Goal: Task Accomplishment & Management: Complete application form

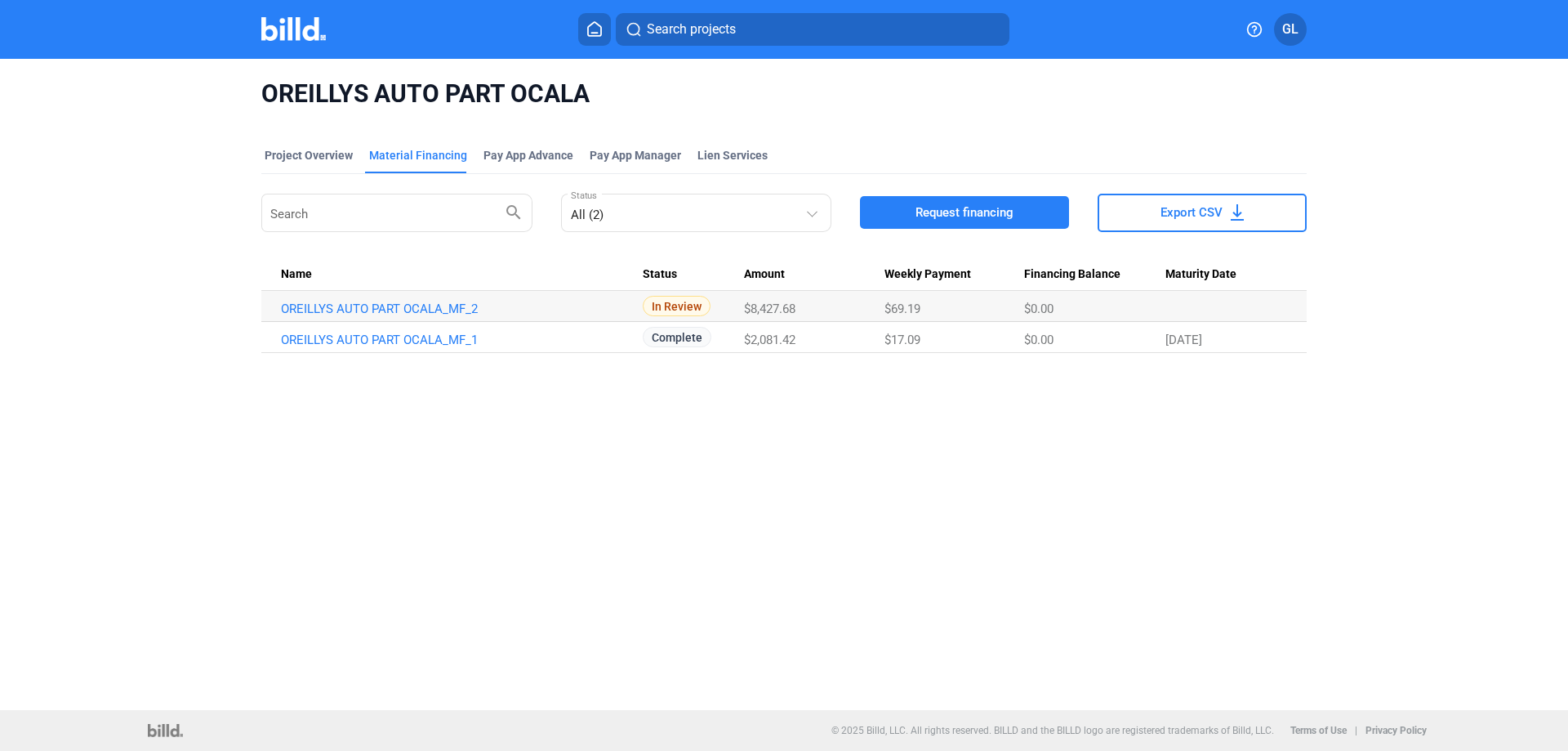
click at [294, 32] on img at bounding box center [293, 29] width 65 height 23
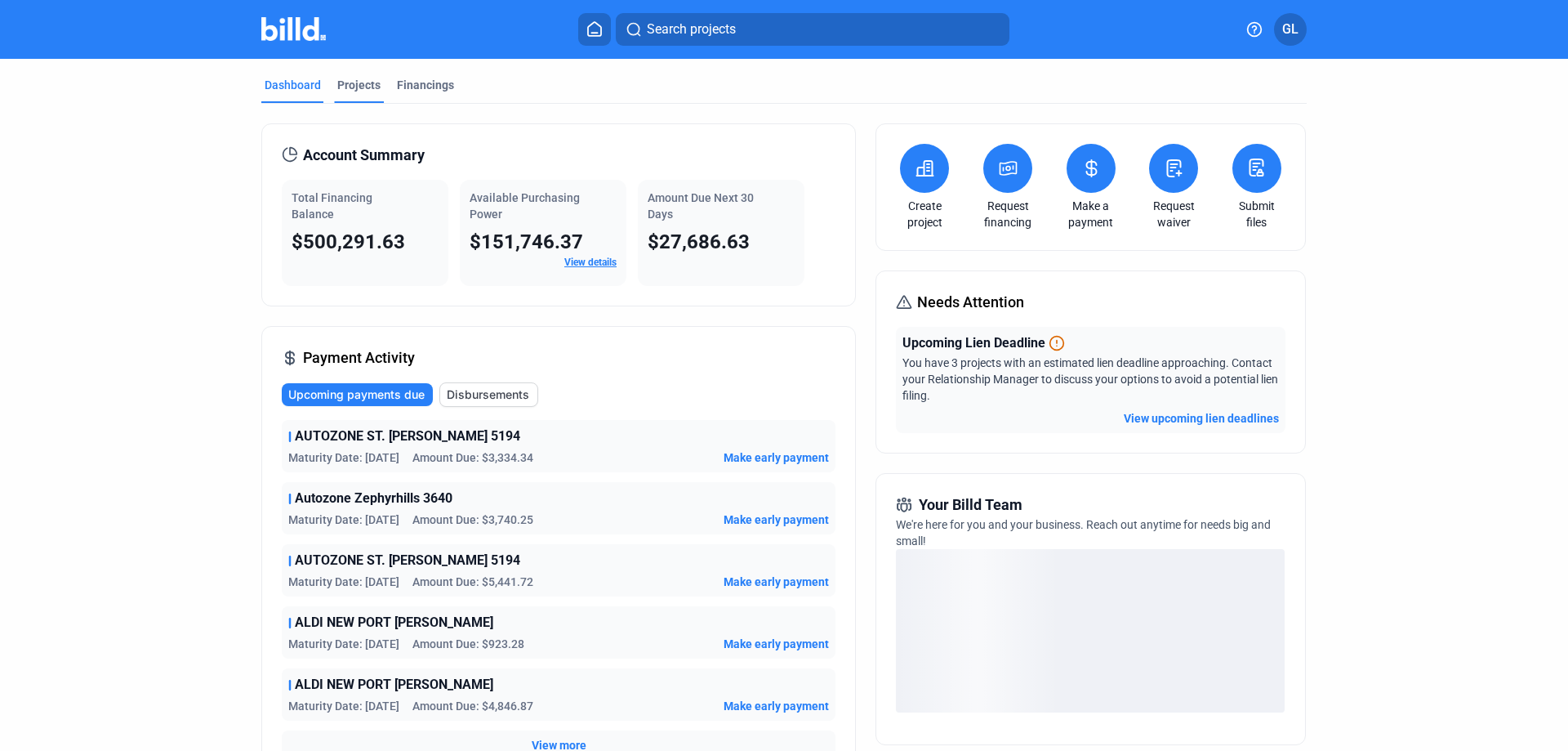
click at [355, 93] on div "Projects" at bounding box center [359, 85] width 43 height 16
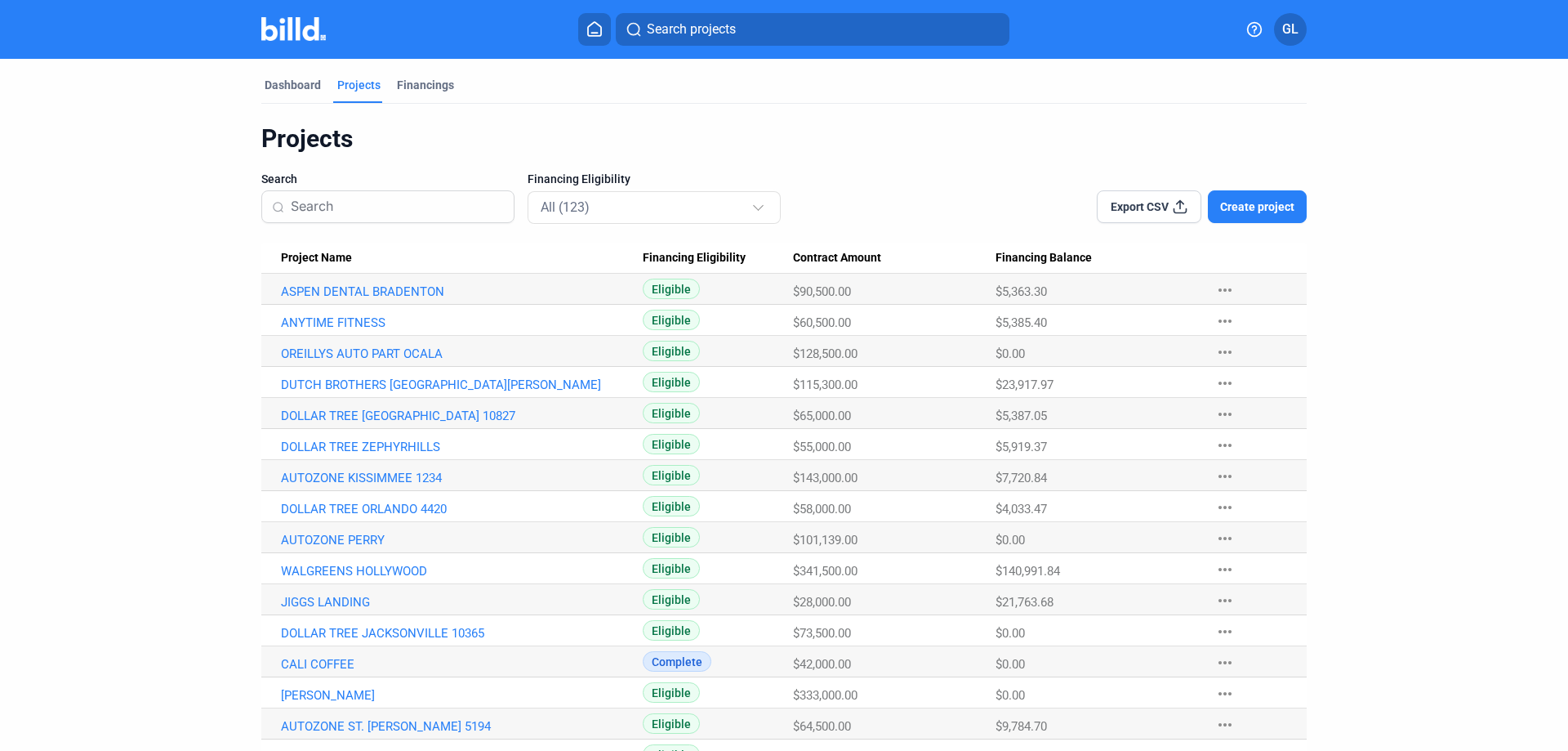
click at [407, 211] on input at bounding box center [397, 207] width 213 height 35
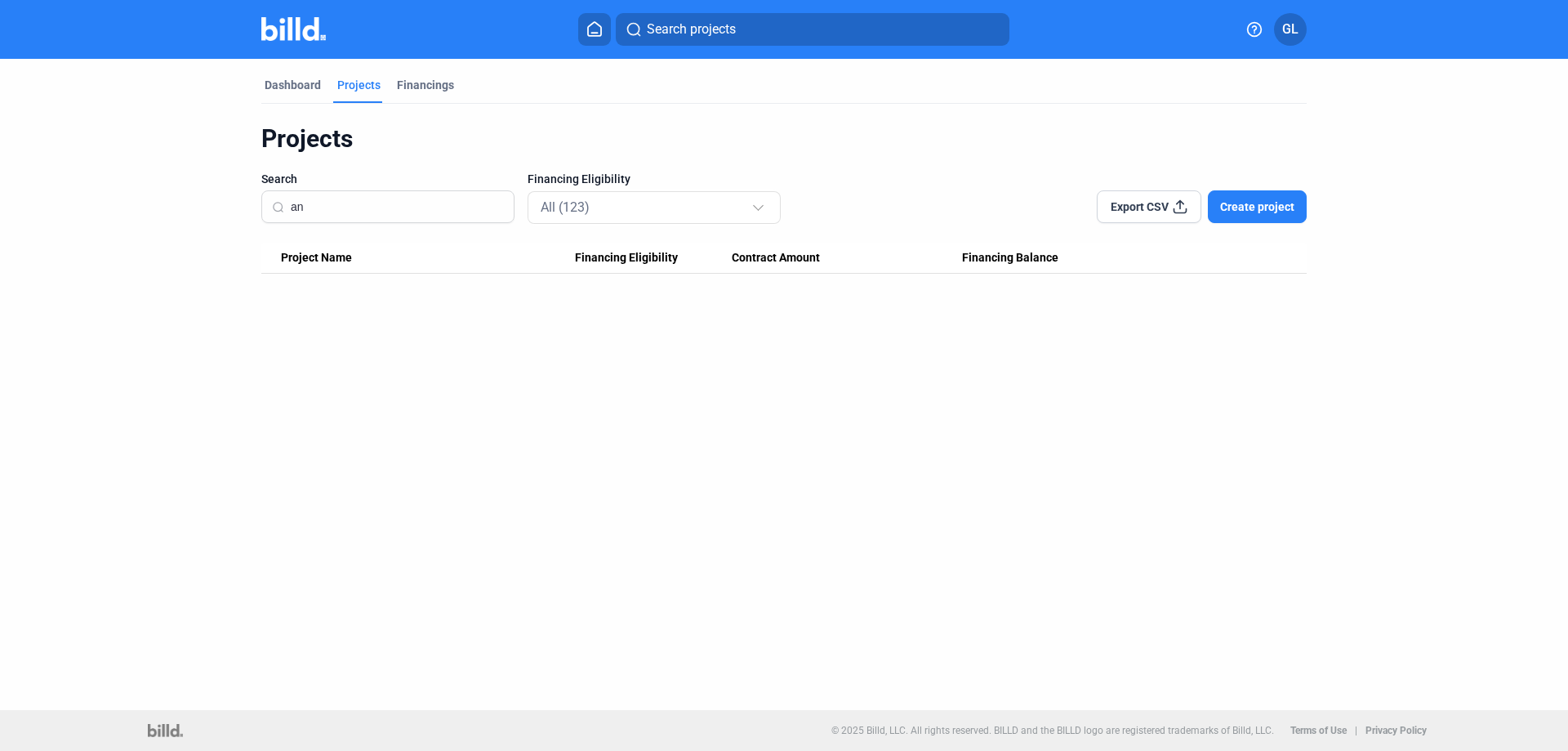
type input "a"
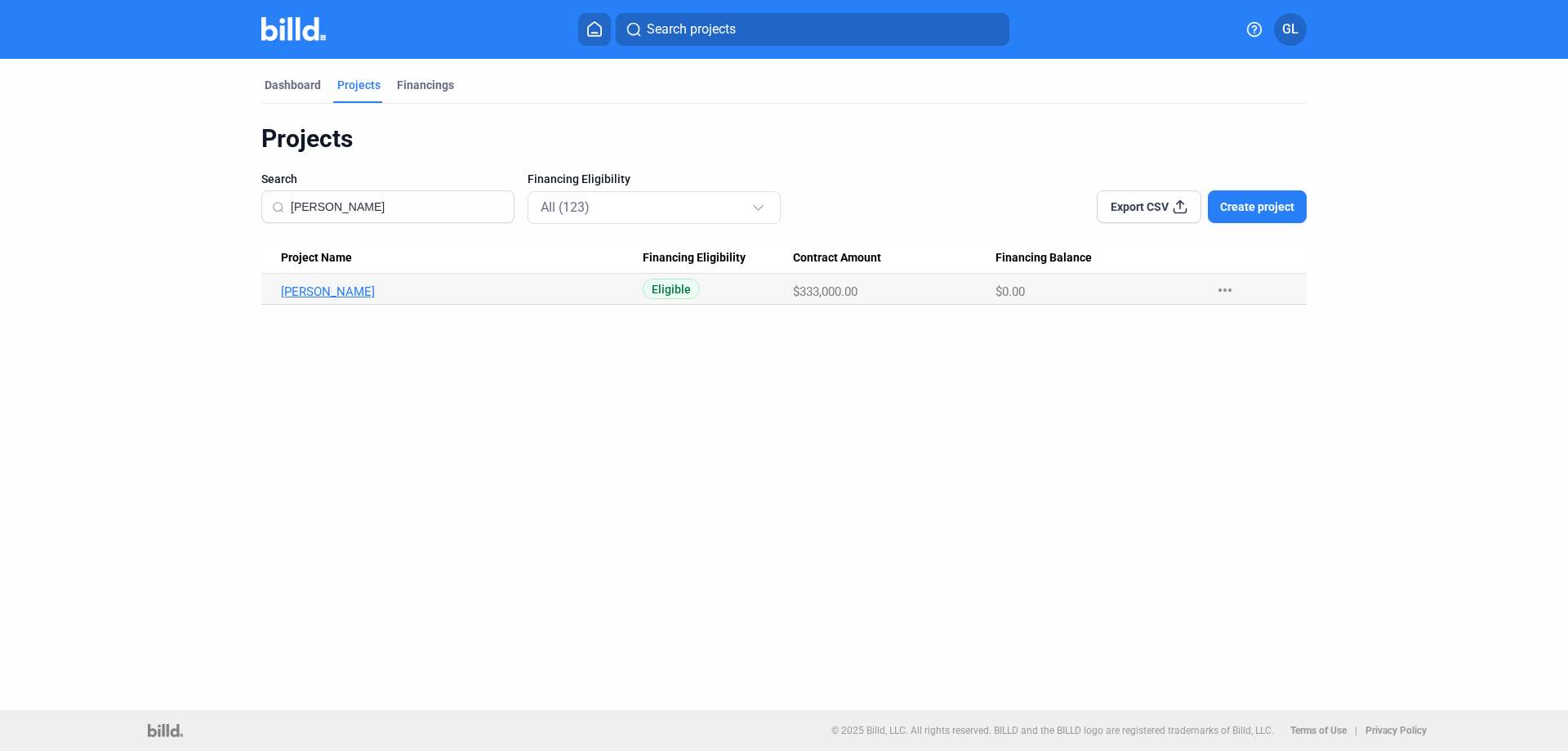
type input "[PERSON_NAME]"
click at [339, 285] on link "[PERSON_NAME]" at bounding box center [462, 292] width 362 height 15
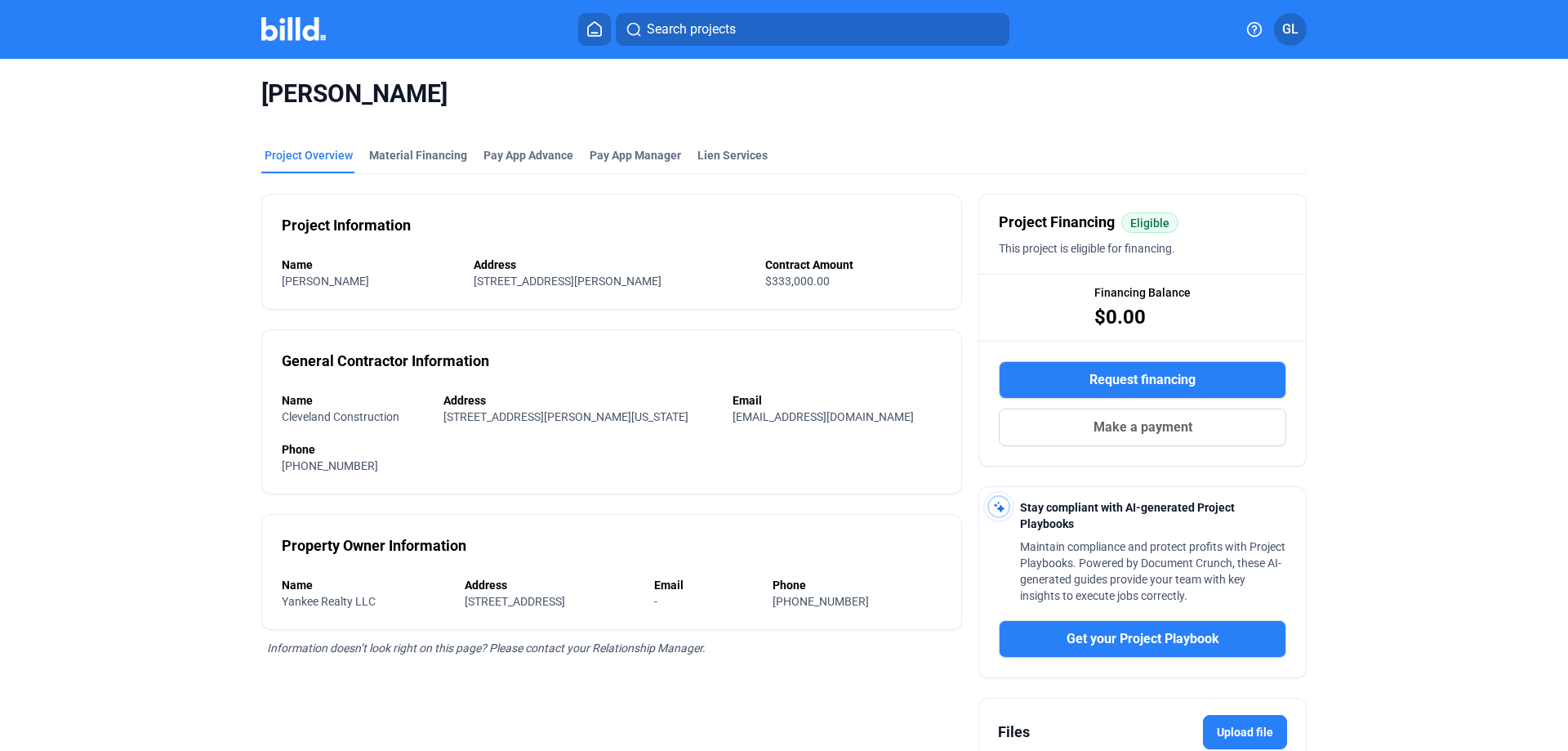
click at [284, 28] on img at bounding box center [293, 29] width 65 height 23
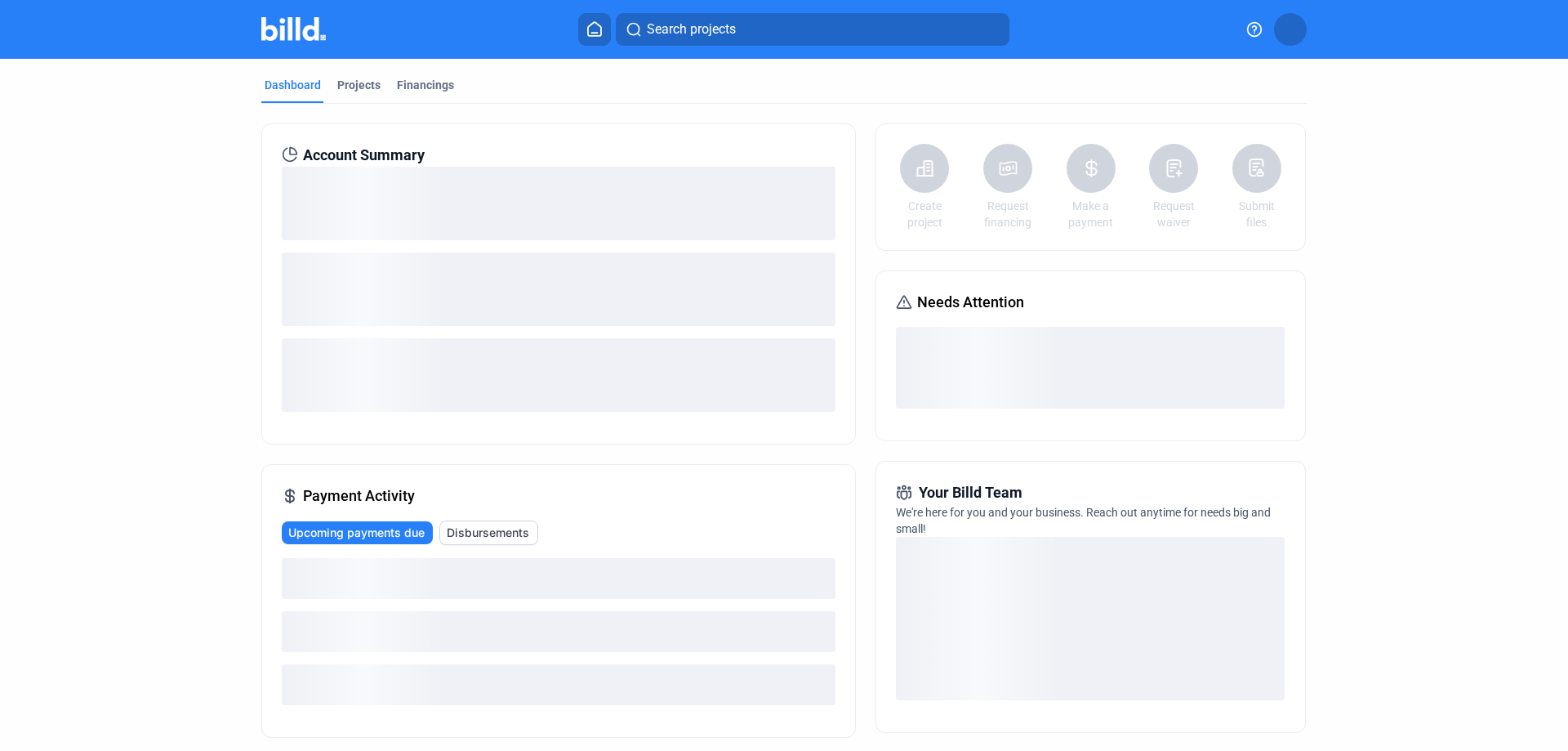
click at [278, 23] on img at bounding box center [293, 29] width 65 height 23
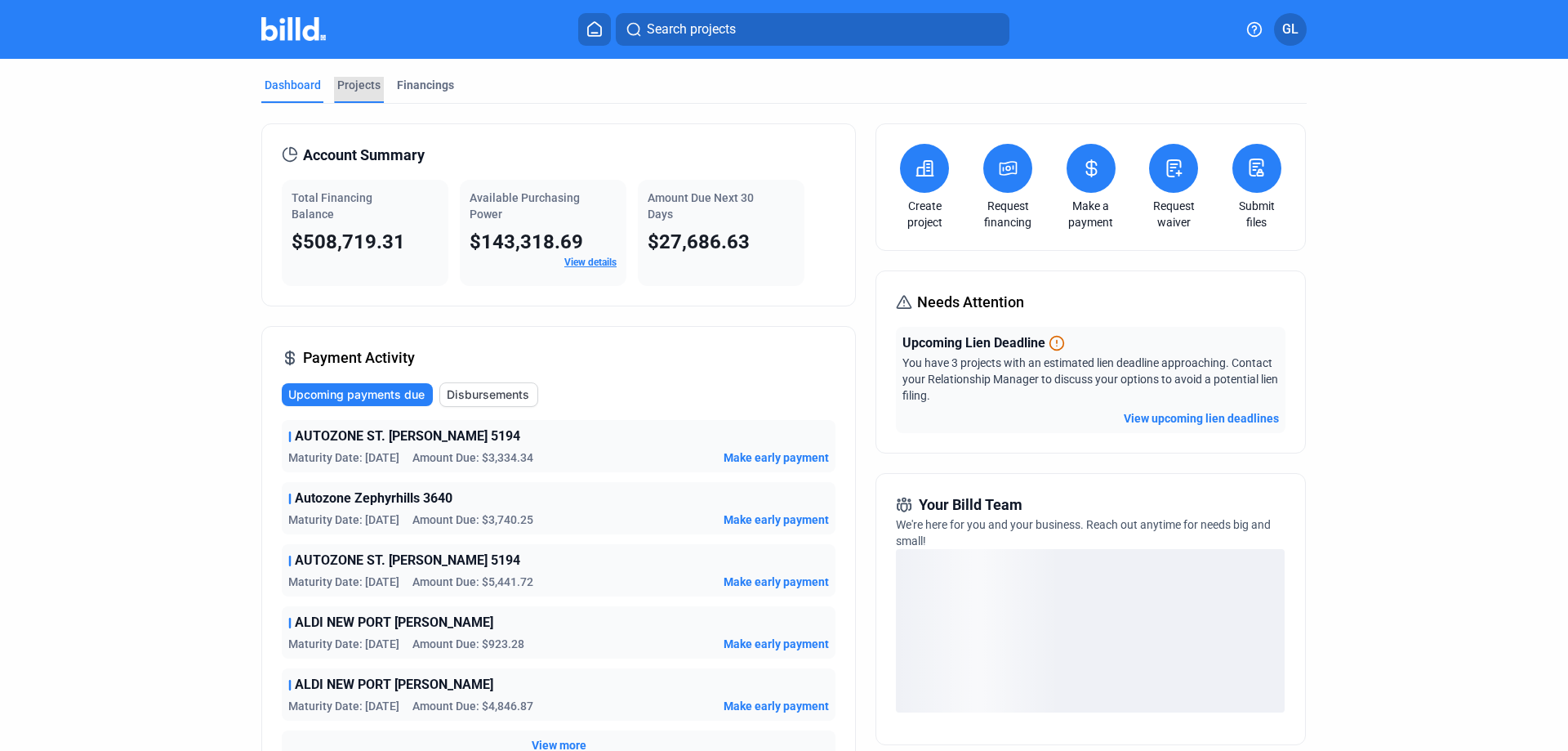
click at [349, 86] on div "Projects" at bounding box center [359, 85] width 43 height 16
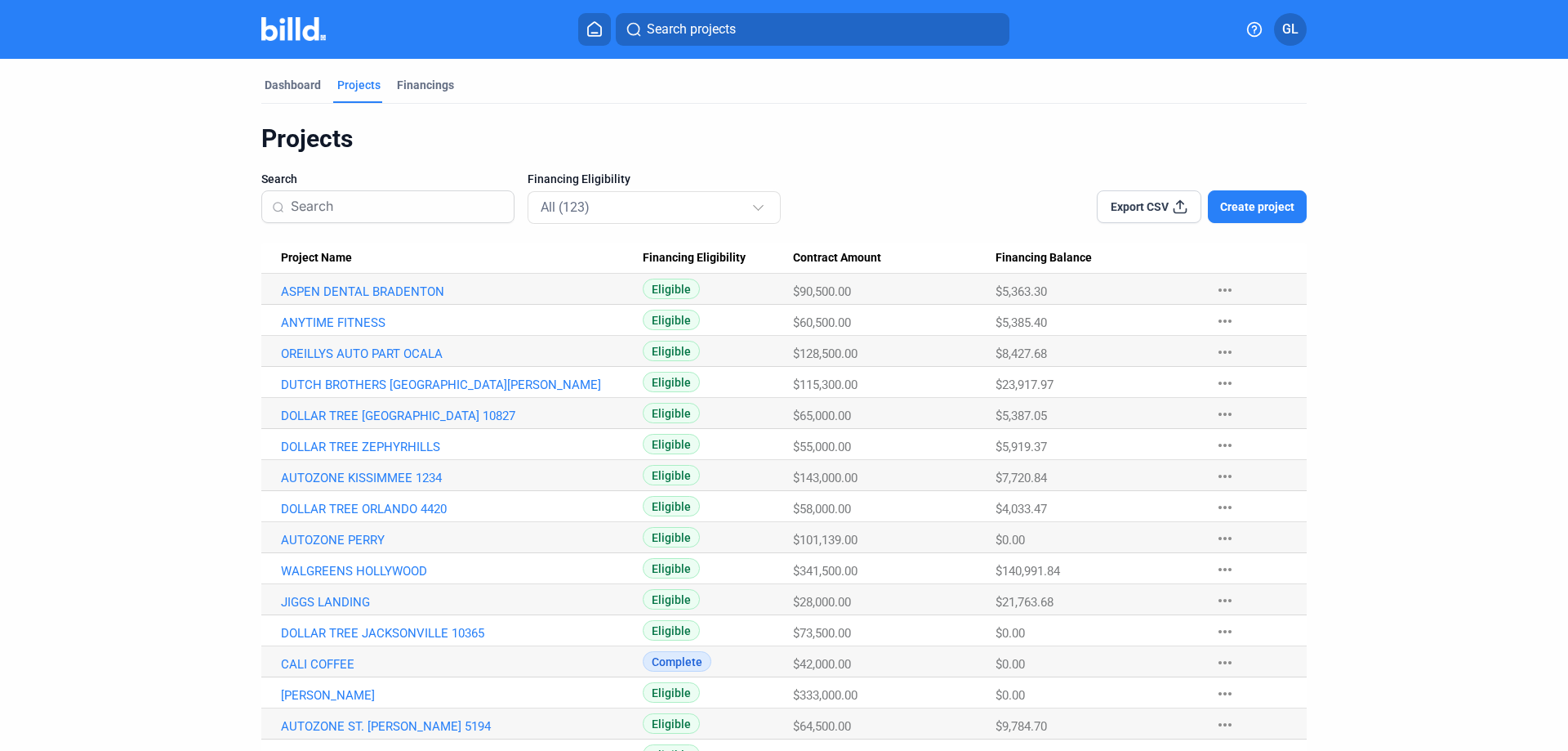
click at [418, 209] on input at bounding box center [397, 207] width 213 height 35
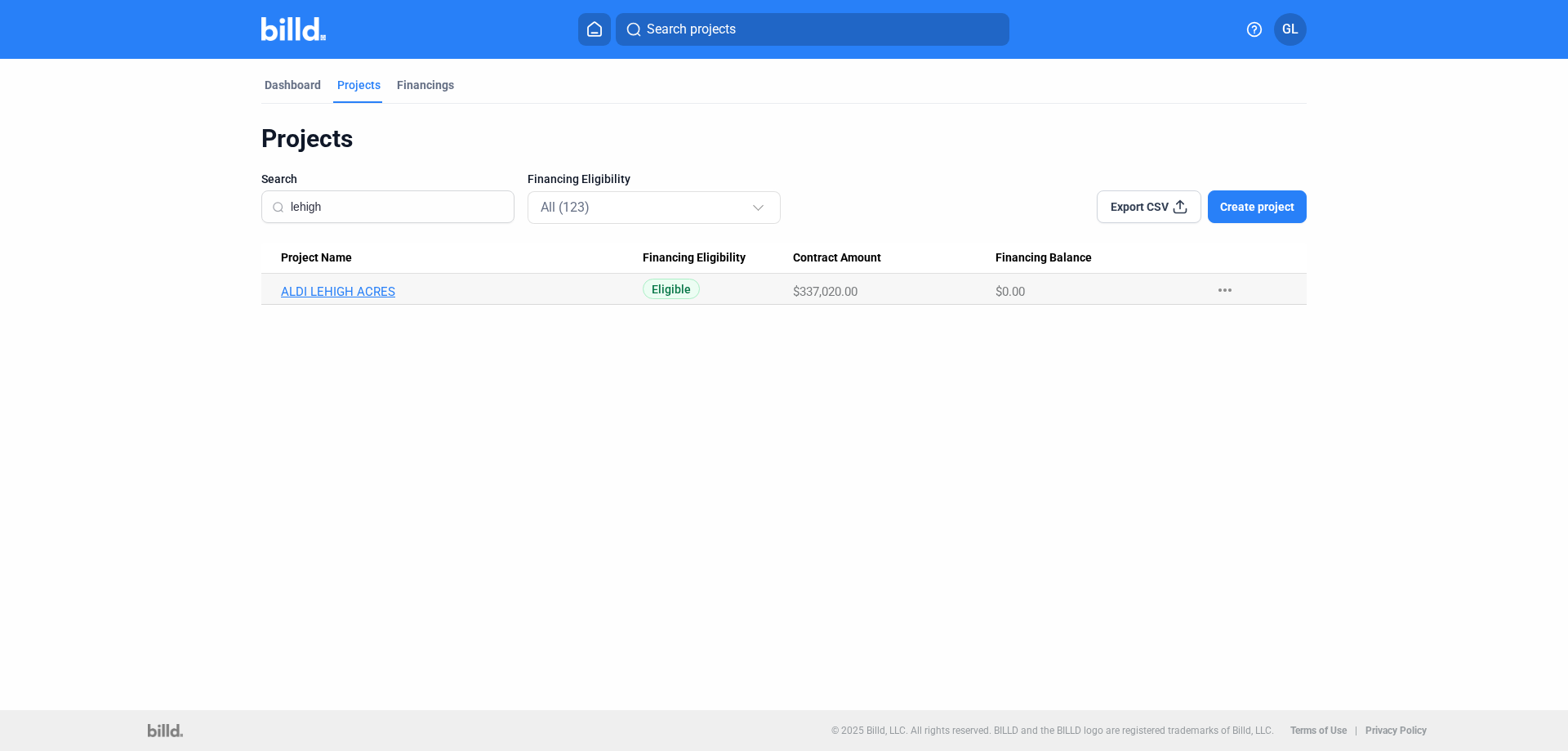
type input "lehigh"
click at [355, 292] on link "ALDI LEHIGH ACRES" at bounding box center [462, 292] width 362 height 15
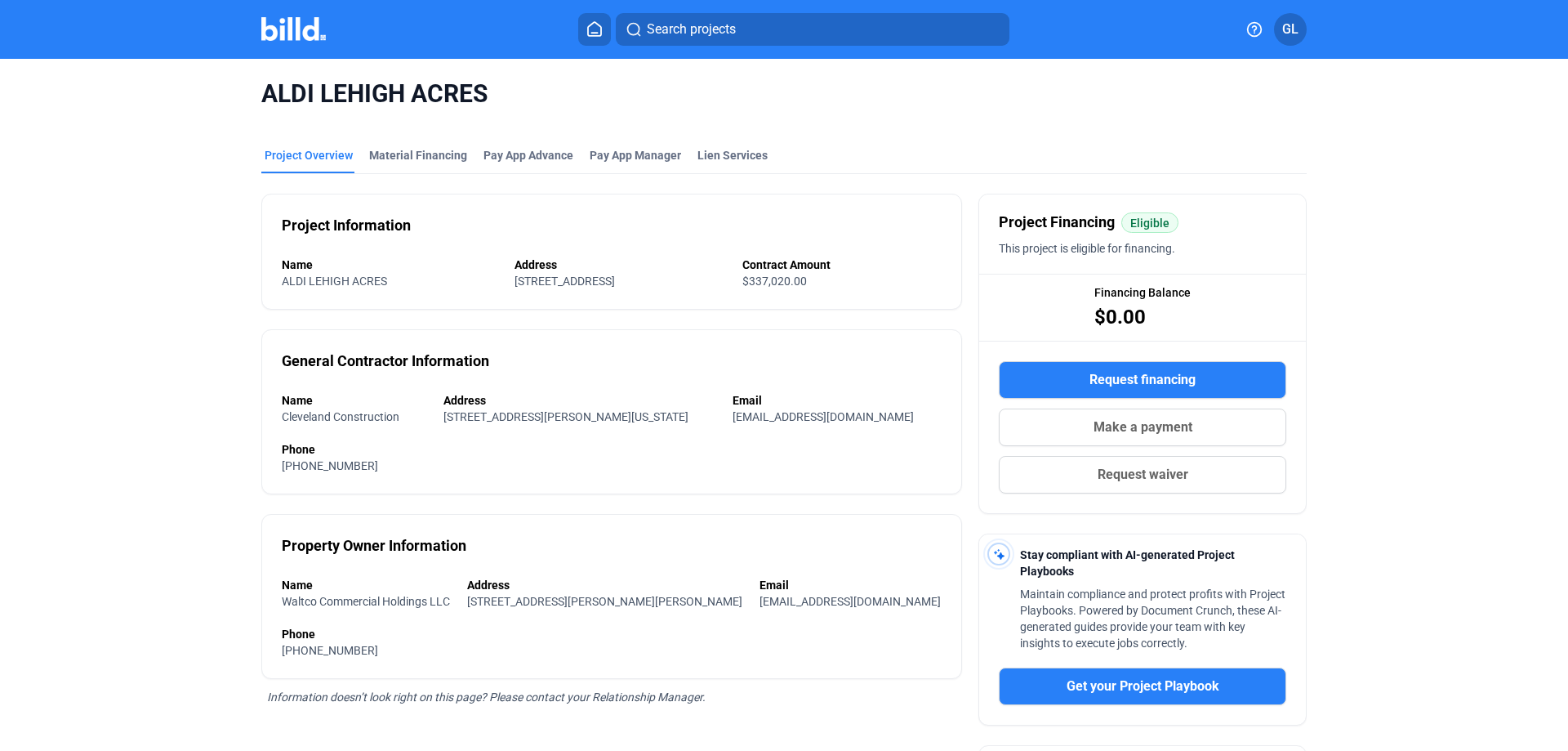
click at [1141, 470] on span "Request waiver" at bounding box center [1143, 474] width 91 height 20
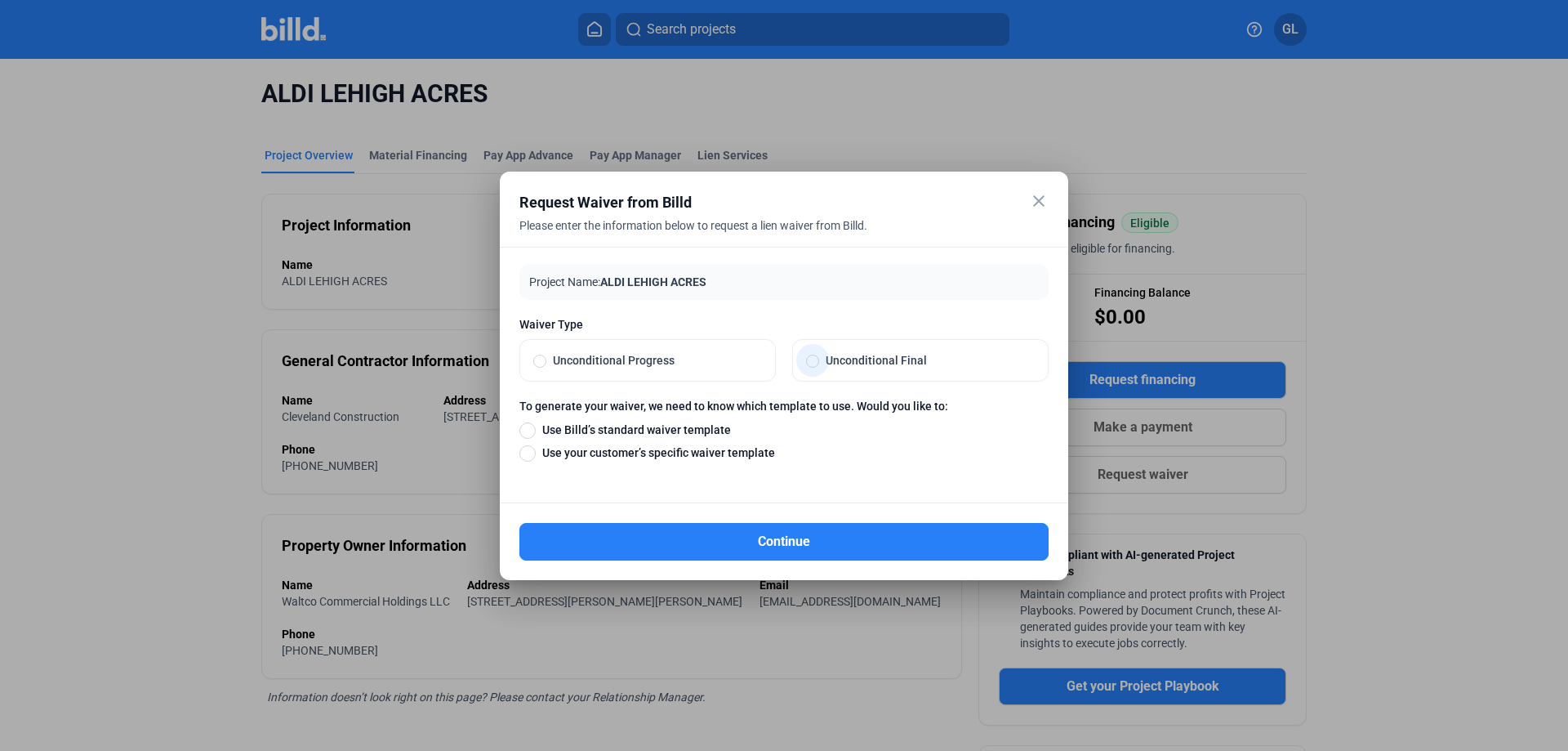
click at [809, 358] on span at bounding box center [813, 361] width 13 height 13
click at [809, 358] on input "Unconditional Final" at bounding box center [813, 360] width 13 height 15
radio input "true"
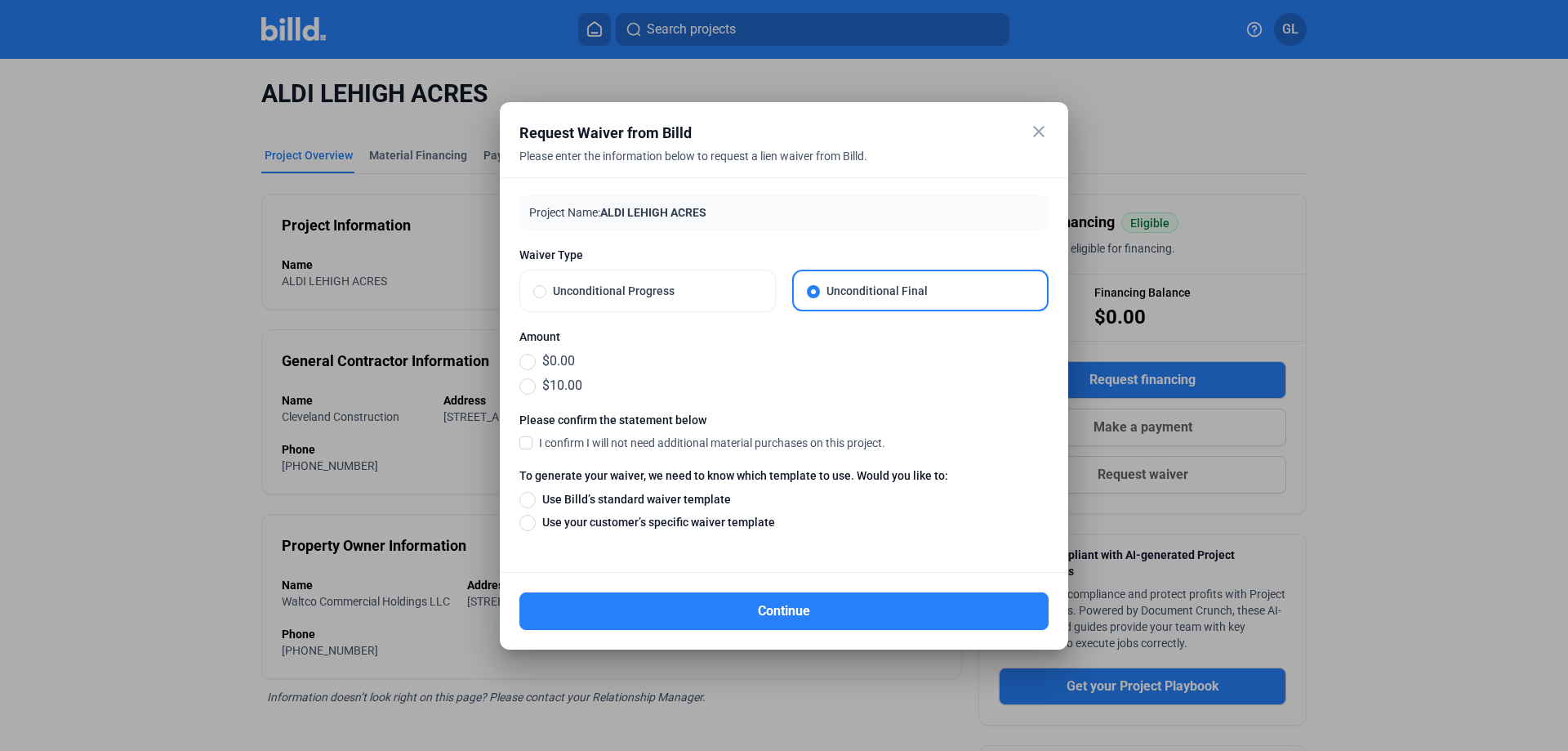
drag, startPoint x: 524, startPoint y: 386, endPoint x: 537, endPoint y: 393, distance: 14.8
click at [524, 386] on span at bounding box center [527, 386] width 16 height 16
click at [524, 386] on input "$10.00" at bounding box center [527, 385] width 16 height 18
radio input "true"
click at [524, 439] on span at bounding box center [525, 441] width 13 height 15
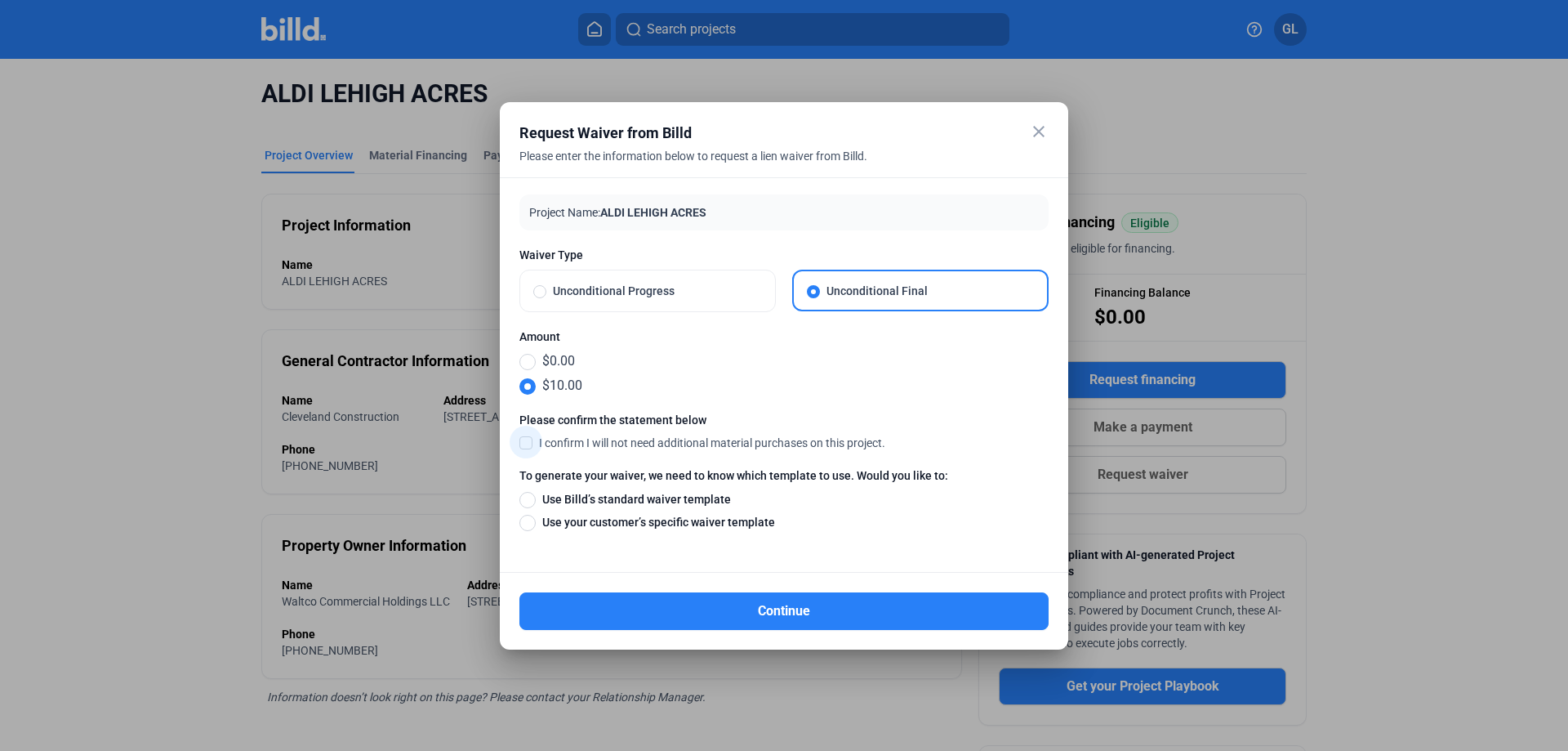
click at [0, 0] on input "I confirm I will not need additional material purchases on this project." at bounding box center [0, 0] width 0 height 0
click at [528, 522] on span at bounding box center [527, 523] width 16 height 16
click at [528, 522] on input "Use your customer’s specific waiver template" at bounding box center [527, 522] width 16 height 18
radio input "true"
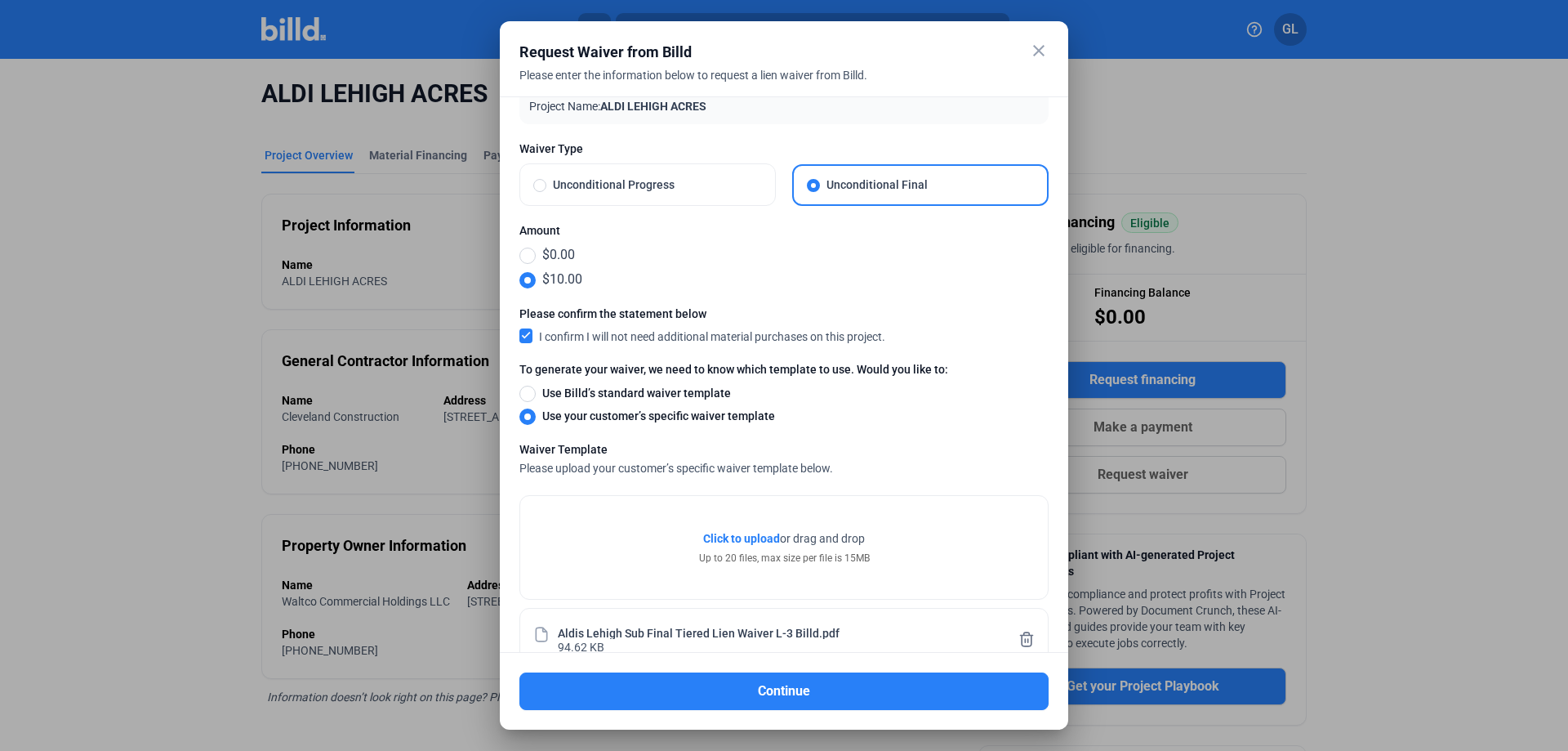
scroll to position [66, 0]
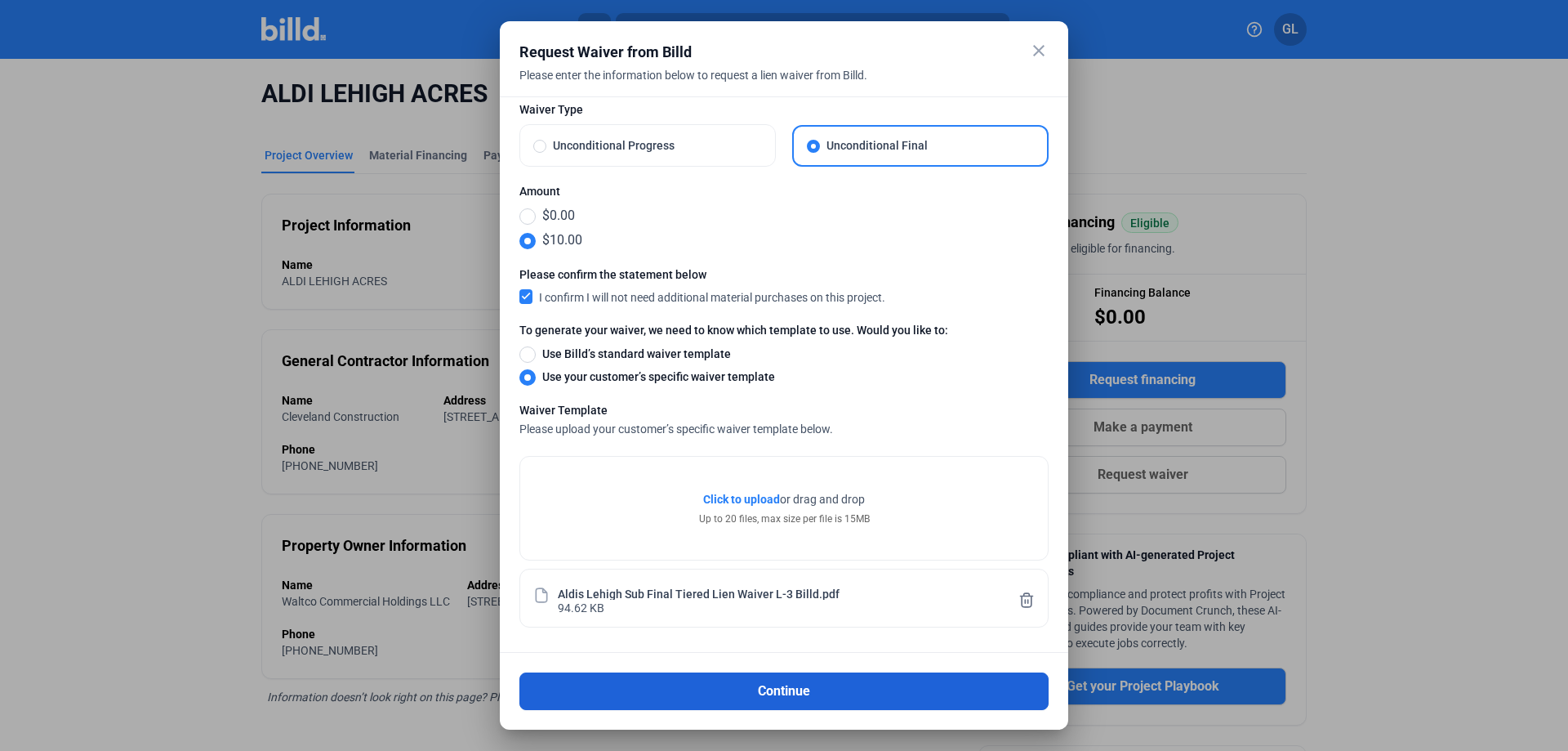
click at [806, 686] on button "Continue" at bounding box center [784, 690] width 530 height 37
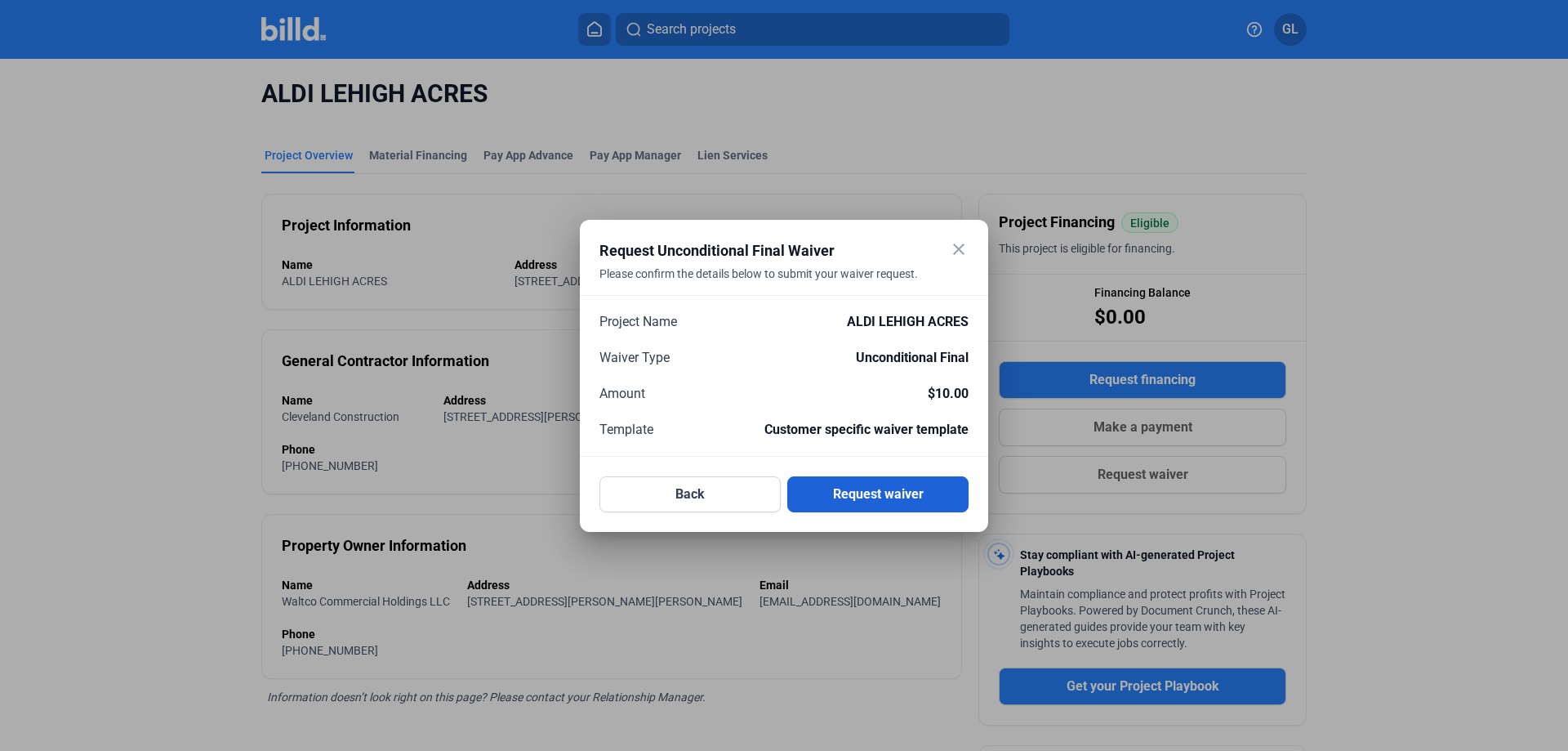
click at [871, 496] on button "Request waiver" at bounding box center [878, 494] width 182 height 36
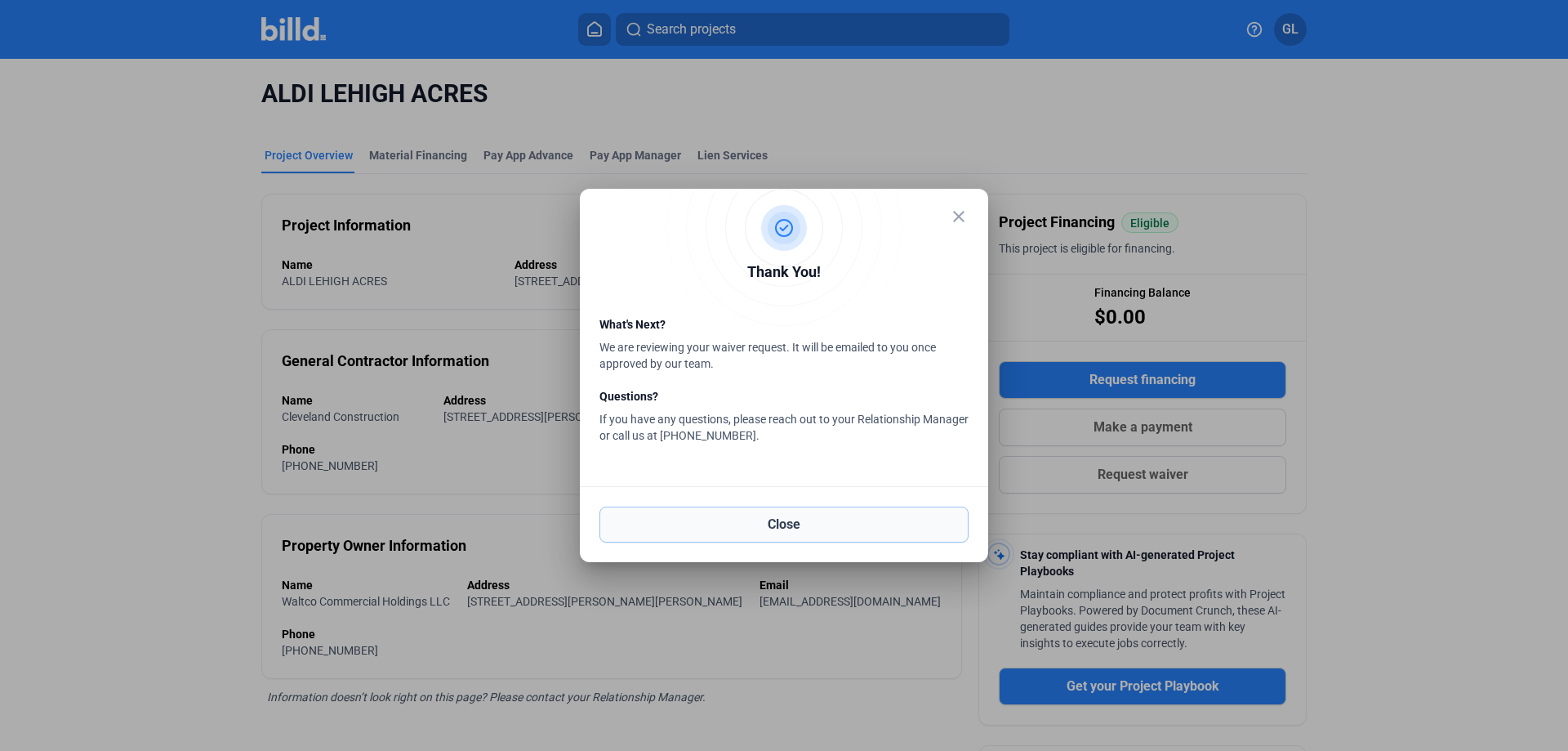
click at [815, 527] on button "Close" at bounding box center [784, 524] width 370 height 36
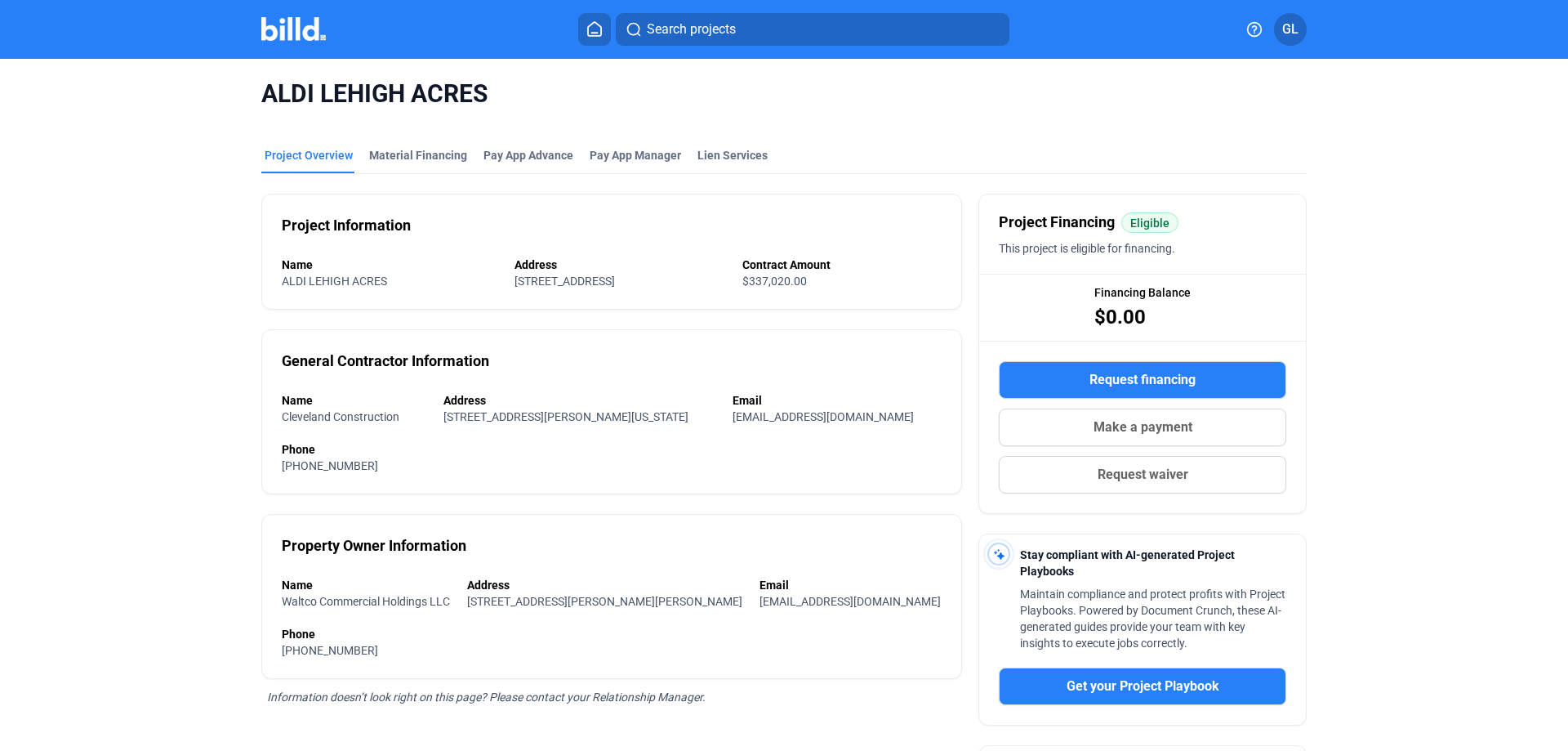
click at [278, 26] on img at bounding box center [293, 29] width 65 height 23
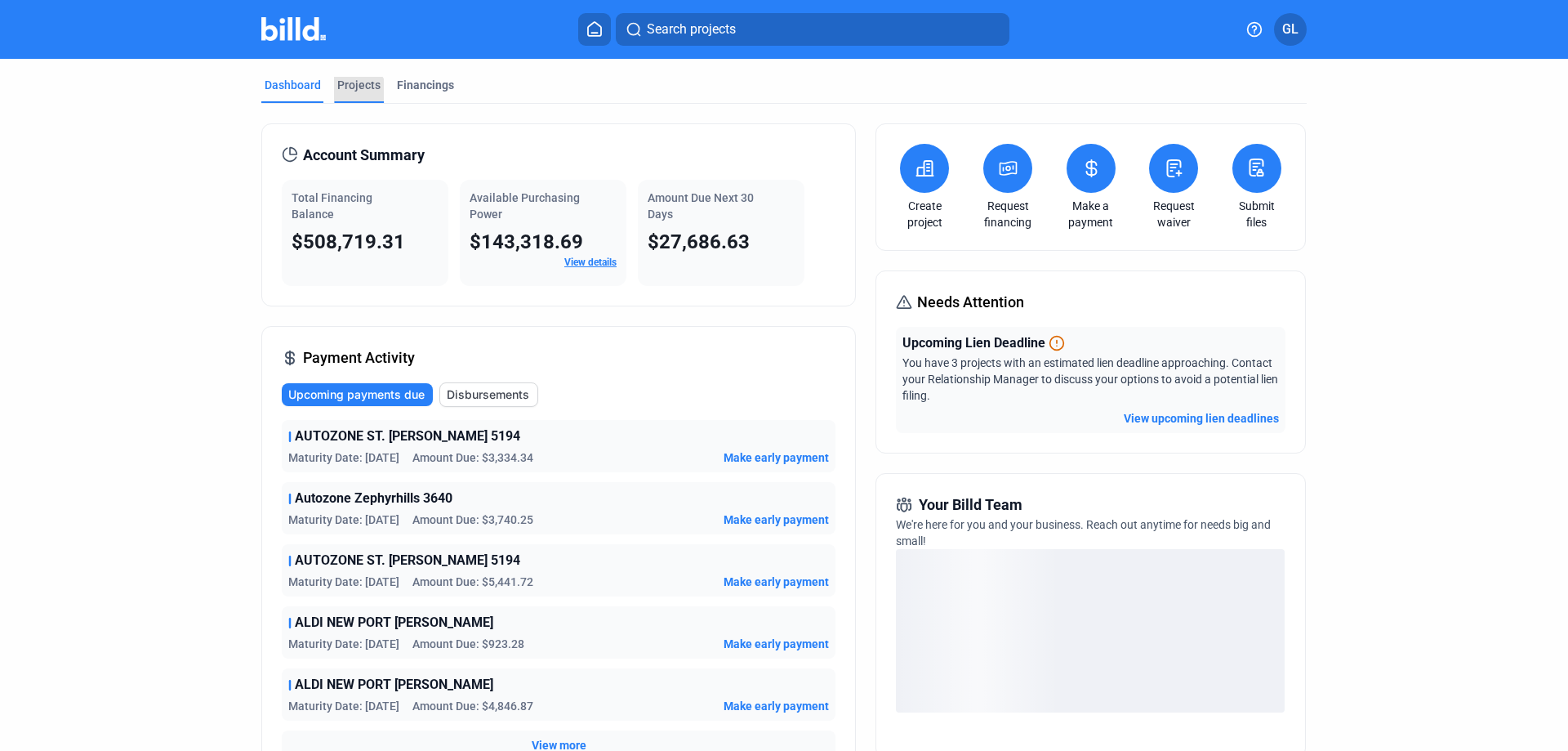
click at [348, 92] on div "Projects" at bounding box center [359, 85] width 43 height 16
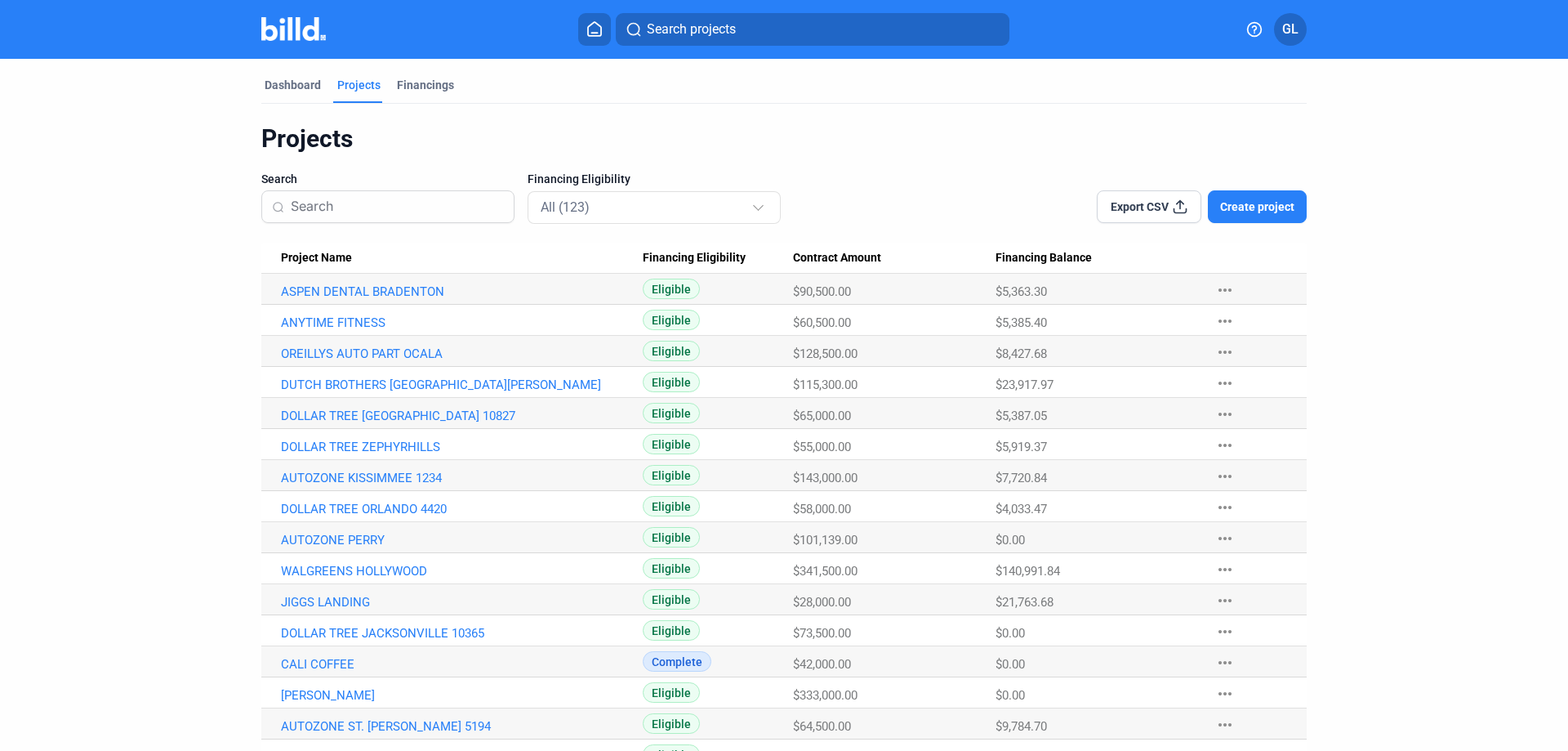
click at [396, 214] on input at bounding box center [397, 207] width 213 height 35
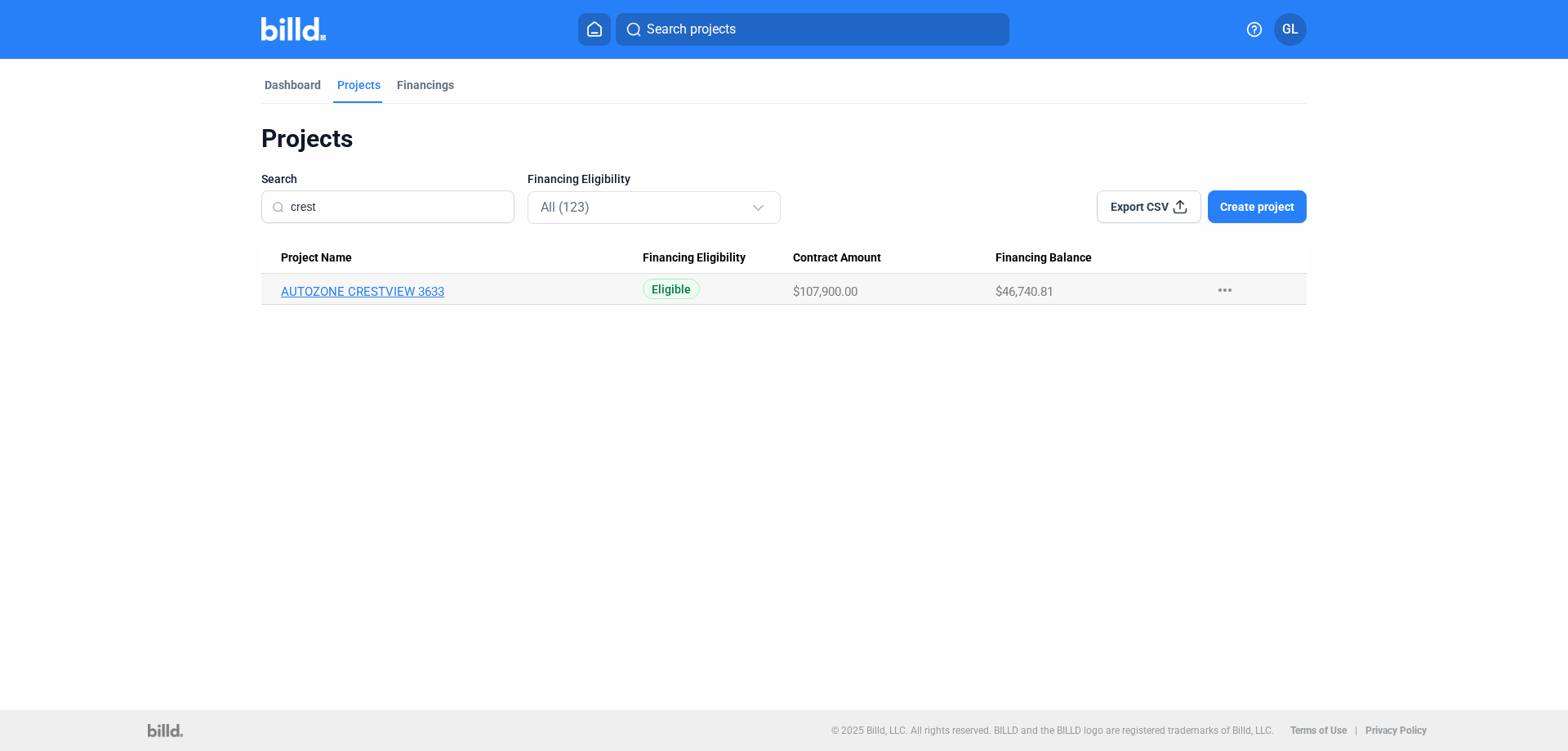
type input "crest"
click at [361, 293] on link "AUTOZONE CRESTVIEW 3633" at bounding box center [462, 292] width 362 height 15
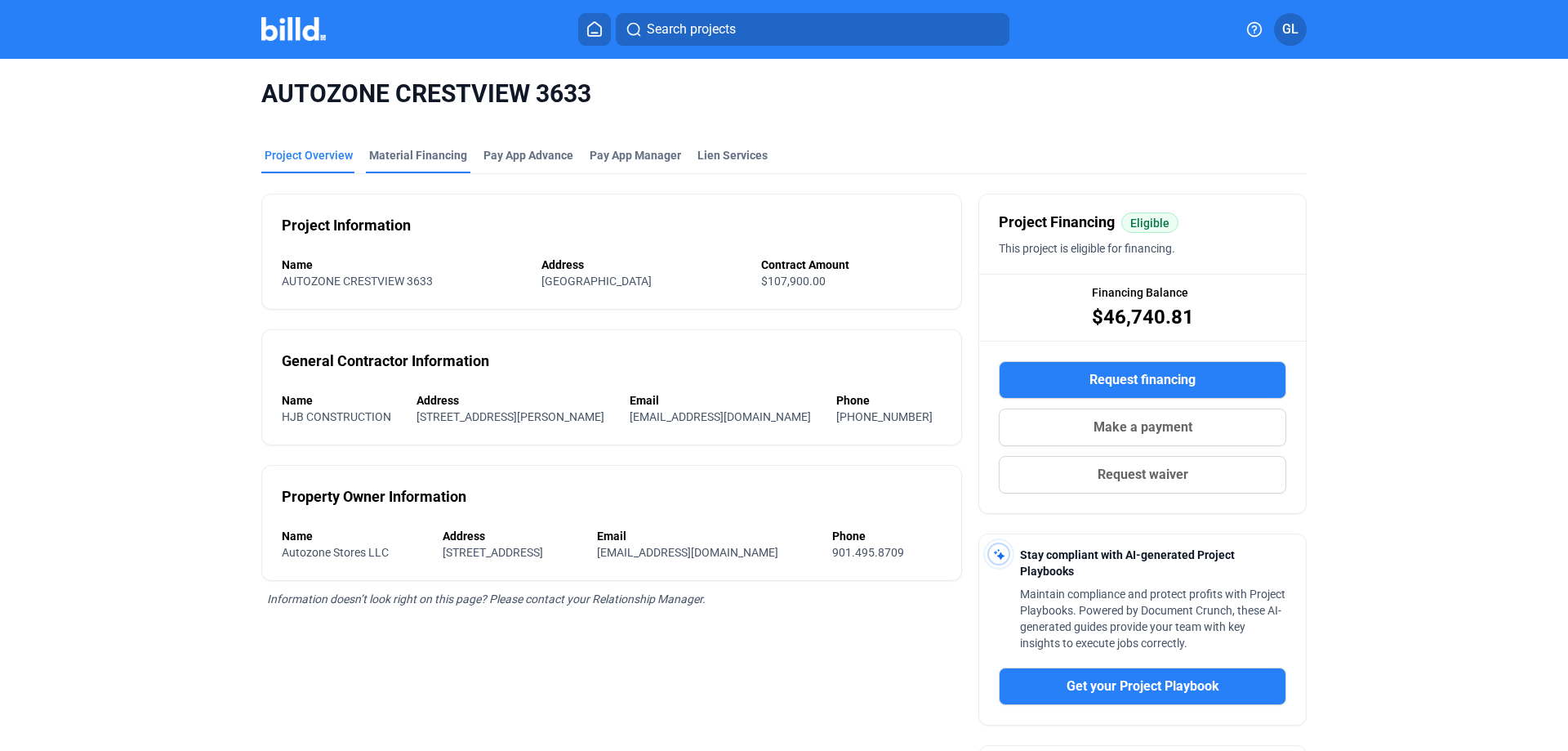
click at [412, 153] on div "Material Financing" at bounding box center [418, 155] width 98 height 16
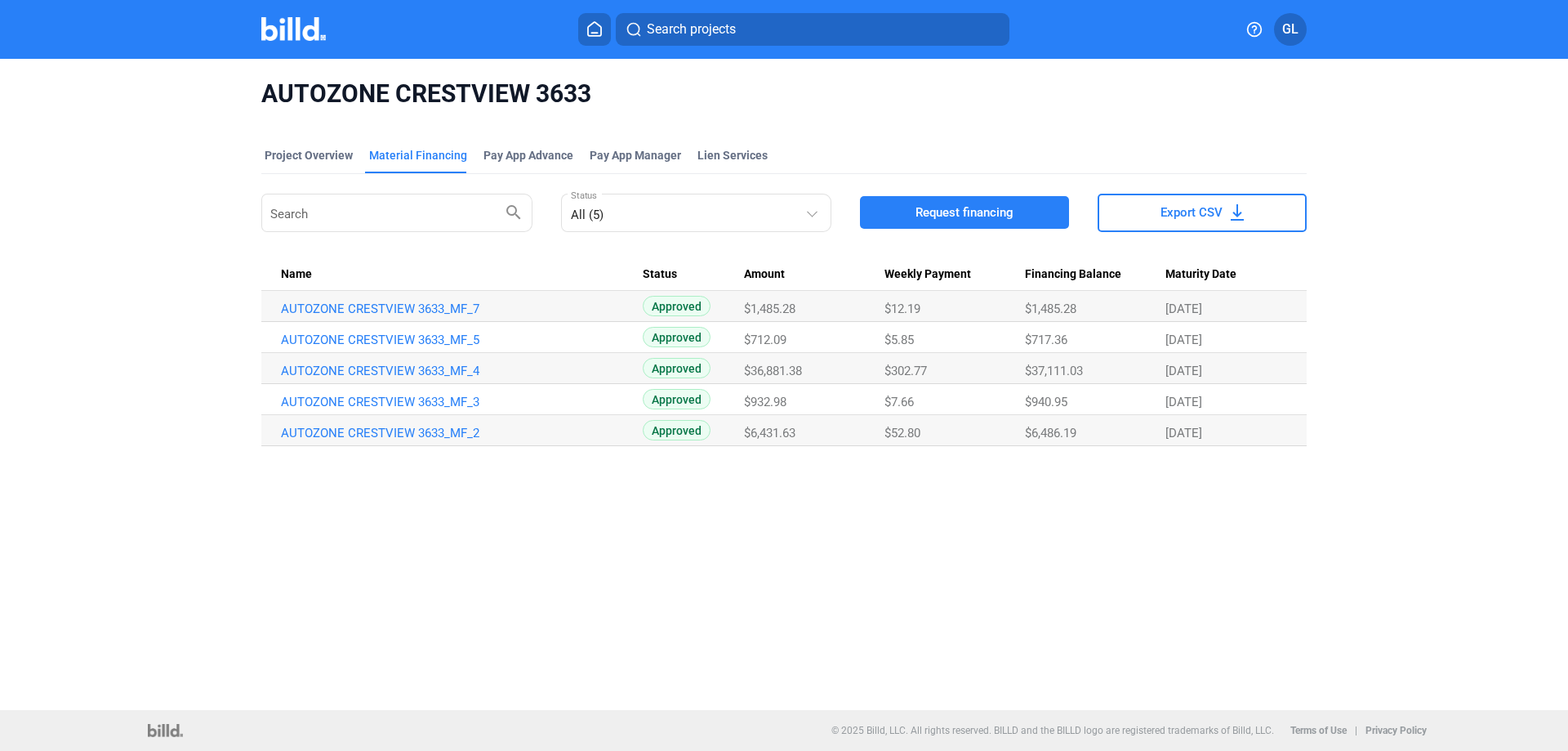
click at [981, 546] on div "AUTOZONE CRESTVIEW 3633 Project Overview Material Financing Pay App Advance Pay…" at bounding box center [784, 384] width 1568 height 651
